Goal: Download file/media

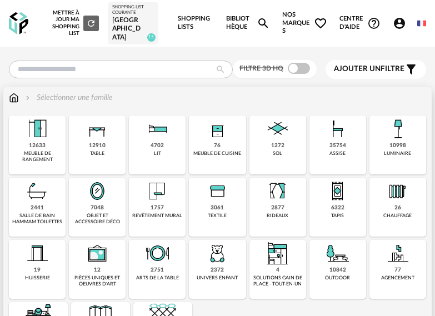
click at [11, 99] on img at bounding box center [14, 97] width 10 height 11
click at [13, 98] on img at bounding box center [14, 97] width 10 height 11
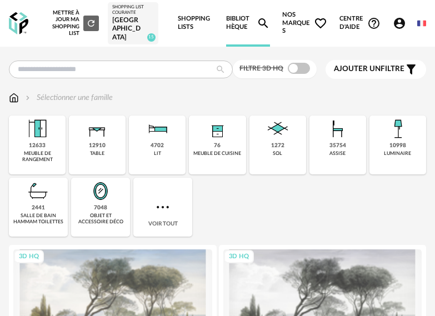
click at [107, 197] on img at bounding box center [100, 191] width 27 height 27
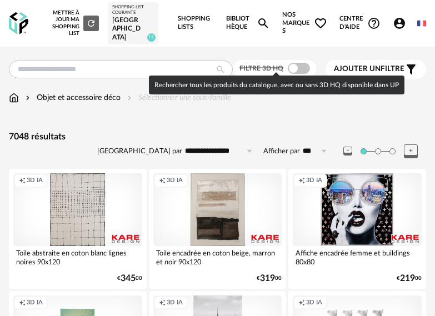
click at [304, 64] on span at bounding box center [299, 68] width 22 height 11
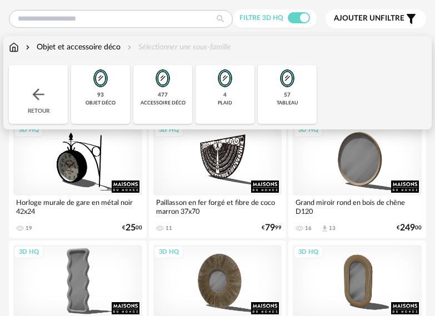
scroll to position [56, 0]
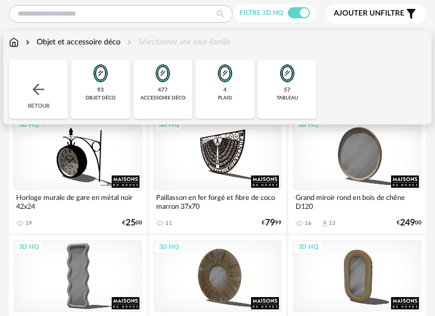
click at [292, 72] on img at bounding box center [287, 73] width 27 height 27
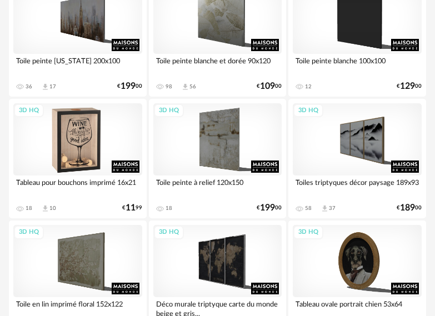
scroll to position [1778, 0]
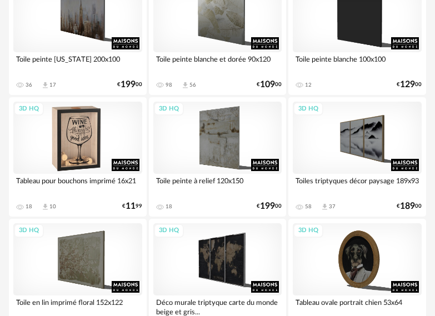
click at [84, 142] on div "3D HQ" at bounding box center [77, 138] width 129 height 72
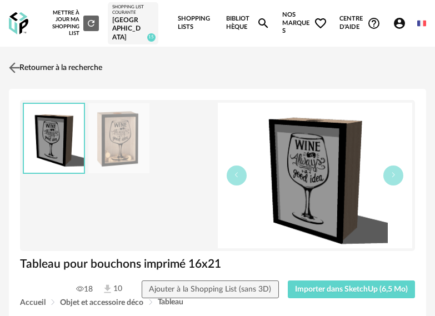
click at [9, 64] on img at bounding box center [15, 67] width 16 height 16
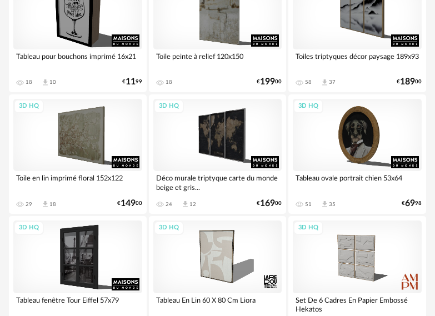
scroll to position [1944, 0]
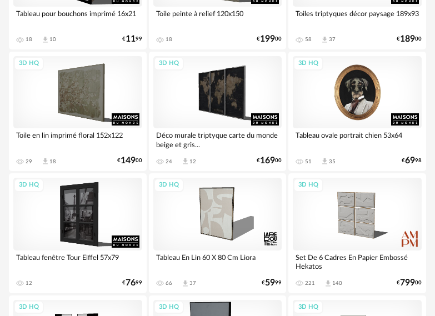
click at [366, 98] on div "3D HQ" at bounding box center [357, 92] width 129 height 72
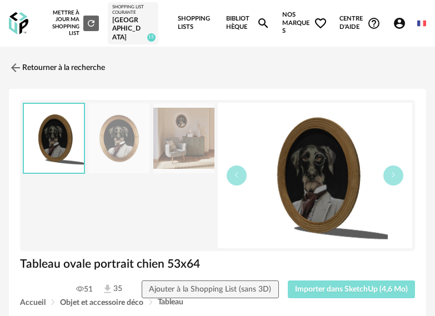
click at [350, 288] on span "Importer dans SketchUp (4,6 Mo)" at bounding box center [351, 290] width 113 height 8
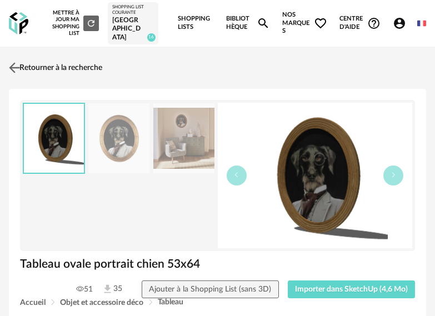
click at [62, 68] on link "Retourner à la recherche" at bounding box center [54, 68] width 96 height 24
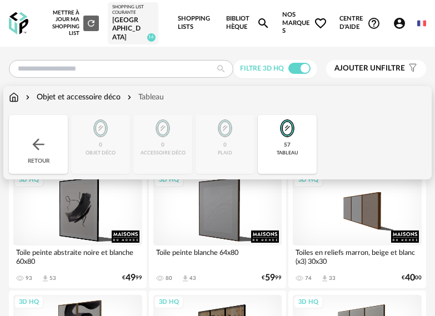
click at [14, 97] on img at bounding box center [14, 97] width 10 height 11
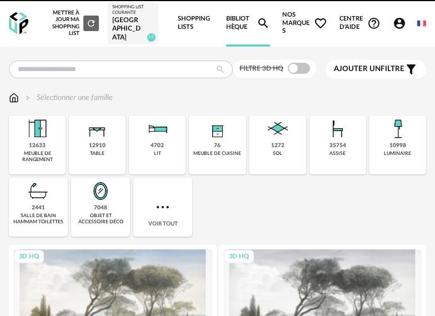
click at [109, 142] on div "12910 table" at bounding box center [97, 145] width 57 height 59
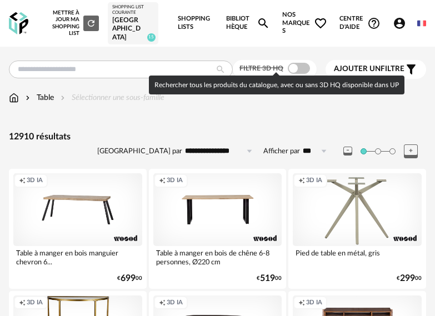
click at [305, 70] on span at bounding box center [299, 68] width 22 height 11
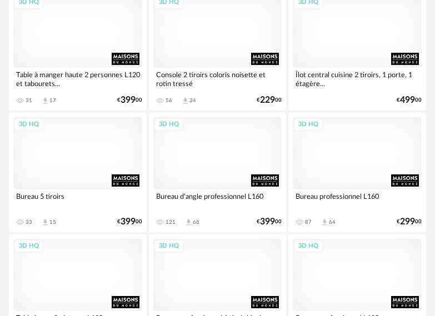
scroll to position [2500, 0]
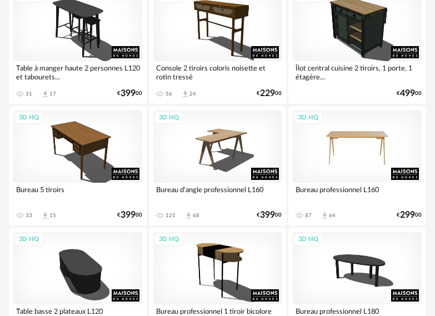
click at [377, 139] on div "3D HQ" at bounding box center [357, 147] width 129 height 72
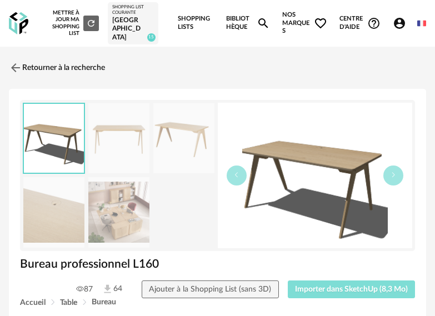
click at [359, 281] on button "Importer dans SketchUp (8,3 Mo)" at bounding box center [352, 290] width 128 height 18
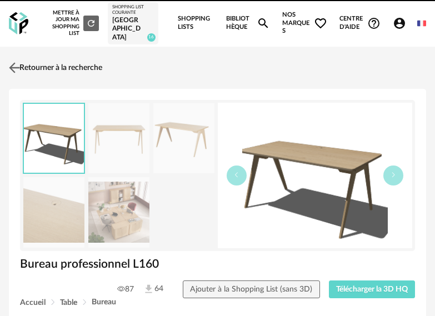
click at [61, 63] on link "Retourner à la recherche" at bounding box center [54, 68] width 96 height 24
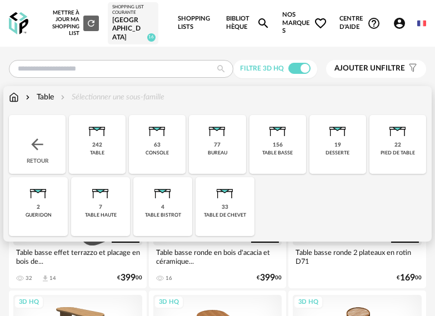
click at [14, 94] on img at bounding box center [14, 97] width 10 height 11
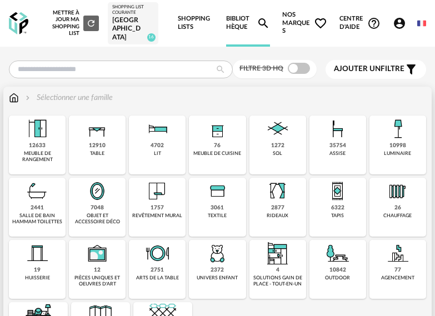
click at [360, 141] on div "35754 assise" at bounding box center [337, 145] width 57 height 59
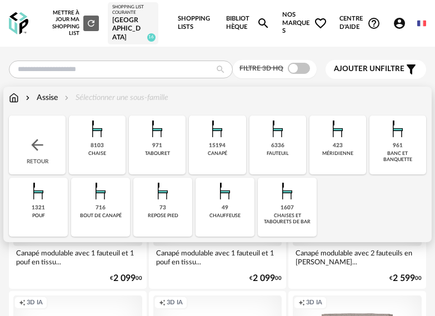
click at [97, 130] on img at bounding box center [97, 129] width 27 height 27
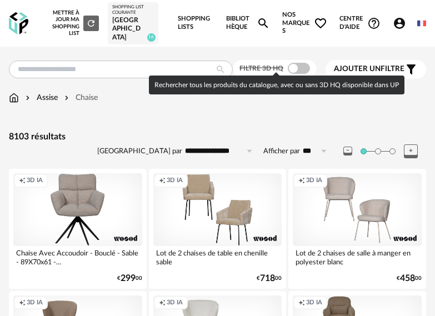
click at [299, 67] on span at bounding box center [299, 68] width 22 height 11
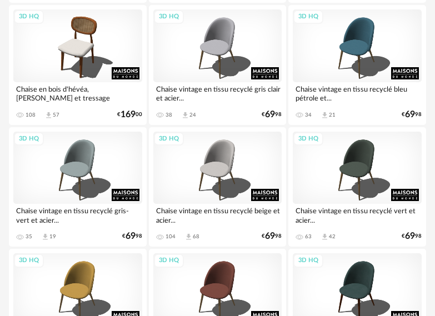
scroll to position [1389, 0]
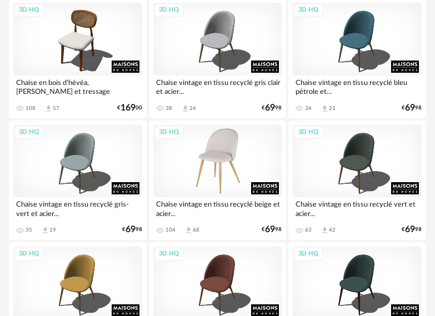
click at [233, 145] on div "3D HQ" at bounding box center [217, 161] width 129 height 72
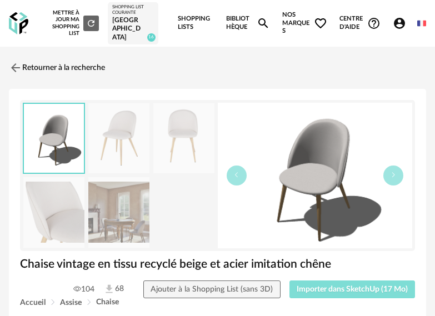
click at [333, 290] on span "Importer dans SketchUp (17 Mo)" at bounding box center [352, 290] width 111 height 8
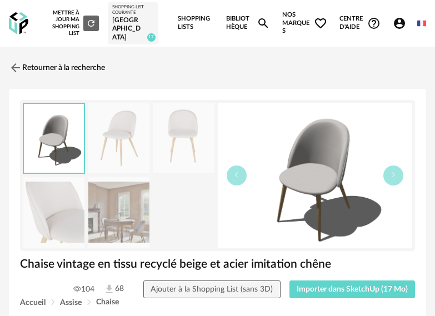
drag, startPoint x: 33, startPoint y: 54, endPoint x: 43, endPoint y: 54, distance: 9.5
click at [33, 56] on link "Retourner à la recherche" at bounding box center [57, 68] width 96 height 24
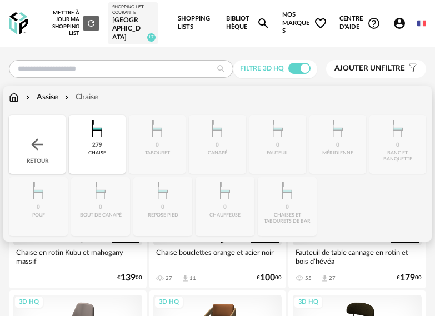
click at [293, 202] on div "Close icon Retour 279 chaise 0 tabouret 0 canapé 0 fauteuil 0 méridienne 0 banc…" at bounding box center [217, 175] width 417 height 121
click at [57, 97] on div "Assise" at bounding box center [40, 97] width 34 height 11
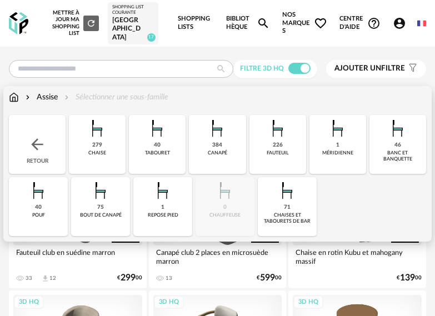
click at [296, 200] on img at bounding box center [287, 190] width 27 height 27
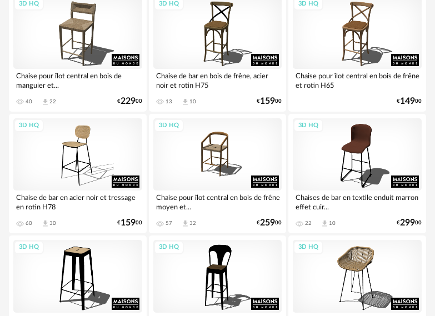
scroll to position [667, 0]
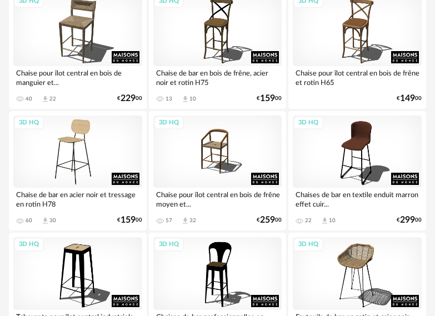
click at [91, 158] on div "3D HQ" at bounding box center [77, 152] width 129 height 72
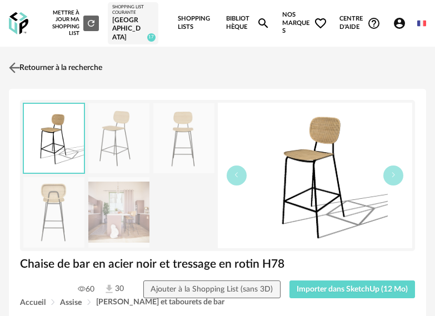
click at [14, 64] on img at bounding box center [15, 67] width 16 height 16
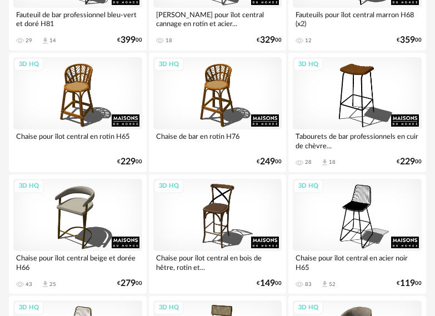
scroll to position [1111, 0]
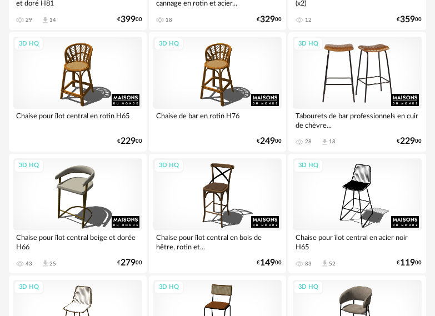
click at [381, 81] on div "3D HQ" at bounding box center [357, 73] width 129 height 72
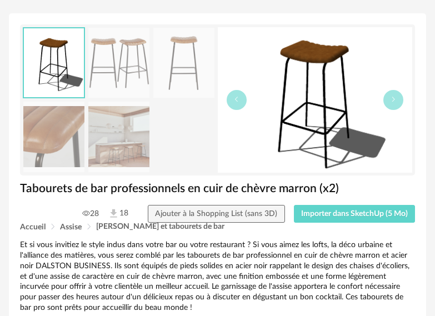
scroll to position [56, 0]
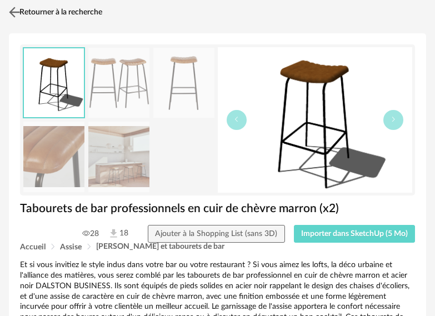
click at [16, 6] on img at bounding box center [15, 12] width 16 height 16
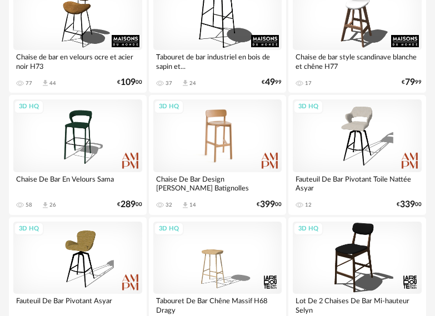
scroll to position [2389, 0]
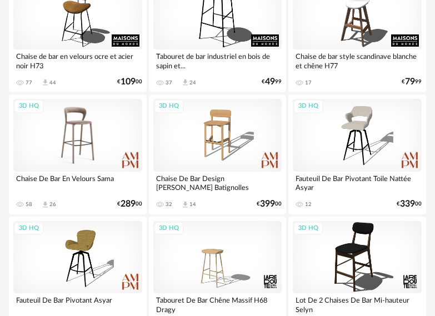
click at [77, 134] on div "3D HQ" at bounding box center [77, 135] width 129 height 72
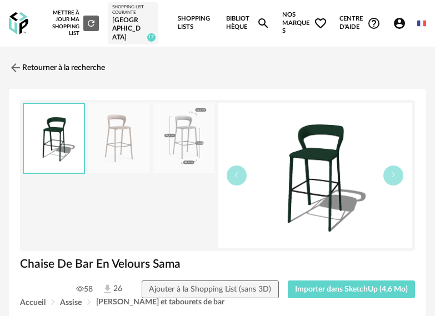
click at [118, 143] on img at bounding box center [118, 138] width 61 height 71
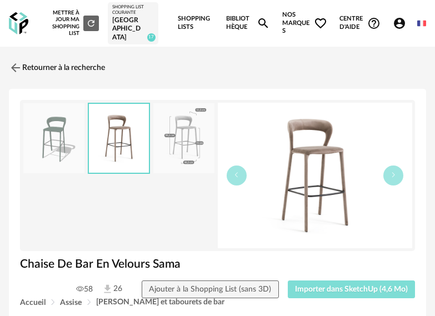
click at [329, 287] on span "Importer dans SketchUp (4,6 Mo)" at bounding box center [351, 290] width 113 height 8
